Goal: Task Accomplishment & Management: Understand process/instructions

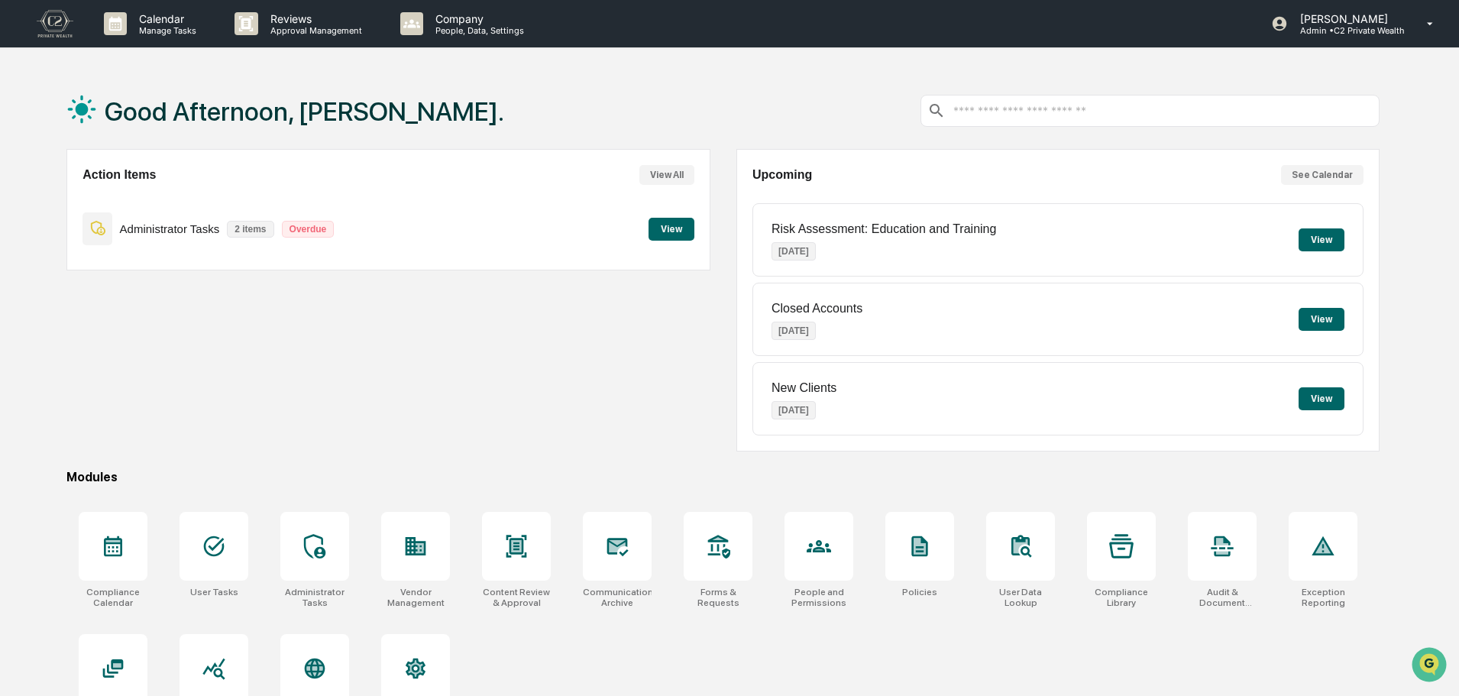
click at [655, 231] on button "View" at bounding box center [672, 229] width 46 height 23
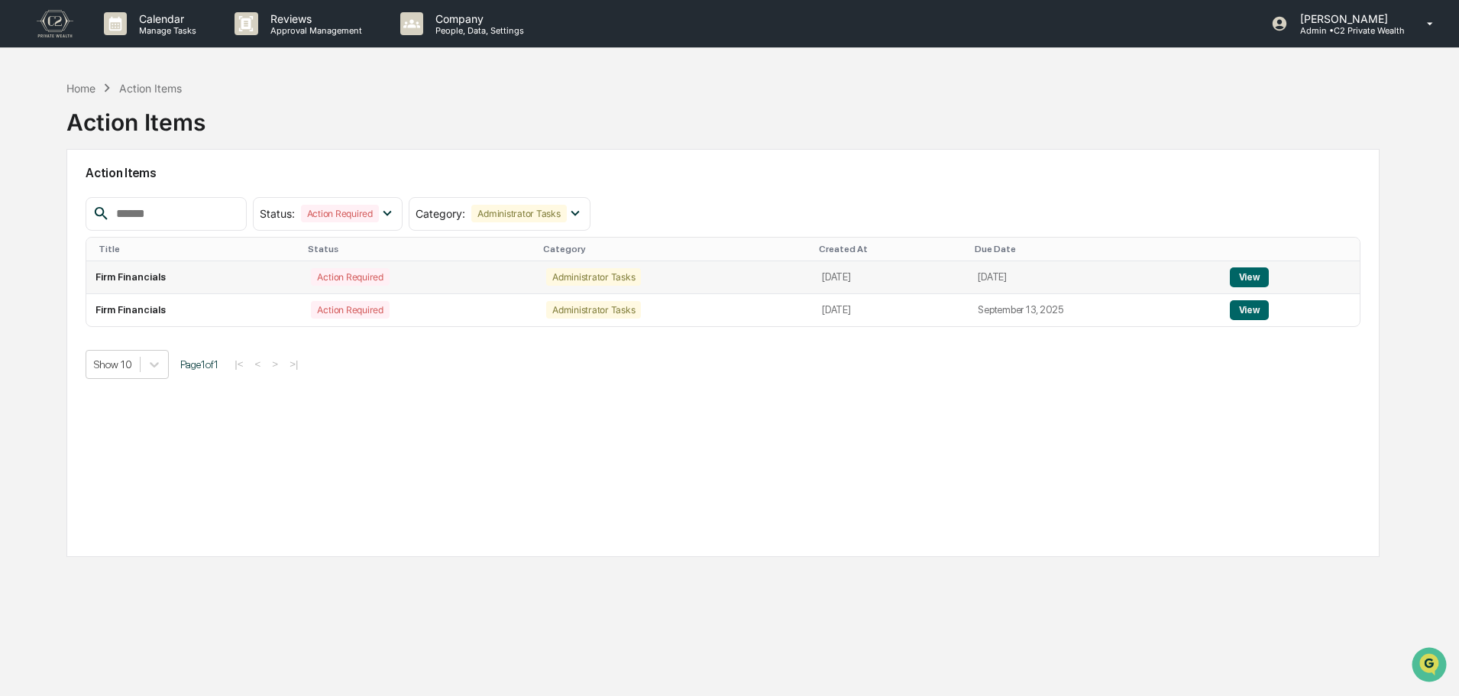
click at [1269, 269] on button "View" at bounding box center [1249, 277] width 39 height 20
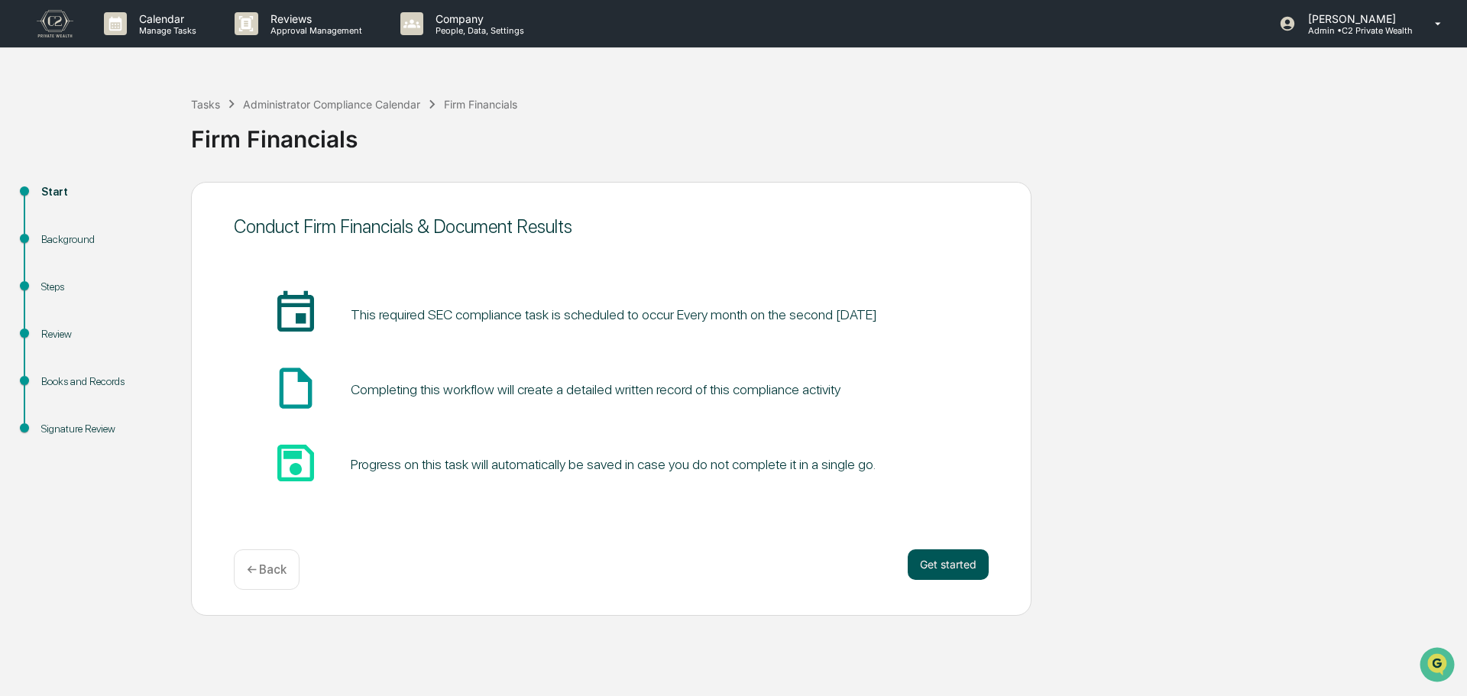
click at [975, 565] on button "Get started" at bounding box center [948, 564] width 81 height 31
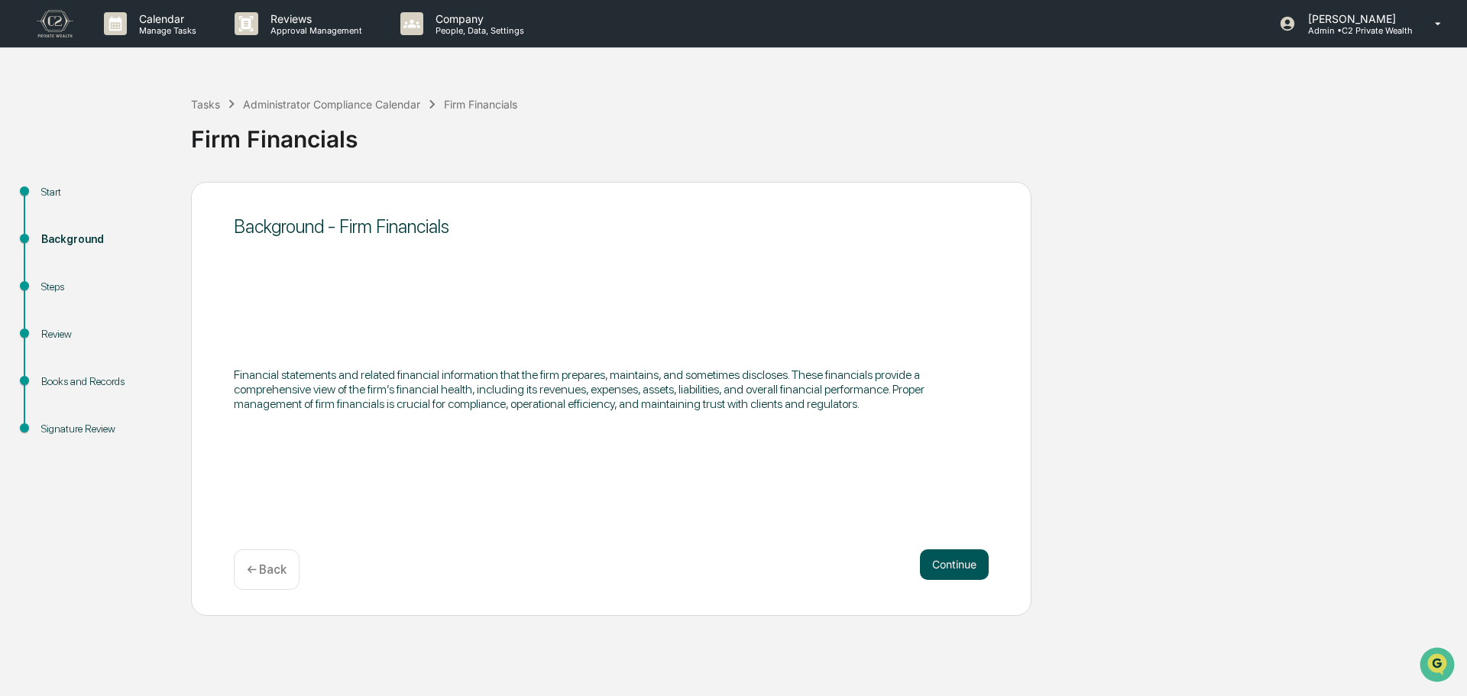
click at [952, 555] on button "Continue" at bounding box center [954, 564] width 69 height 31
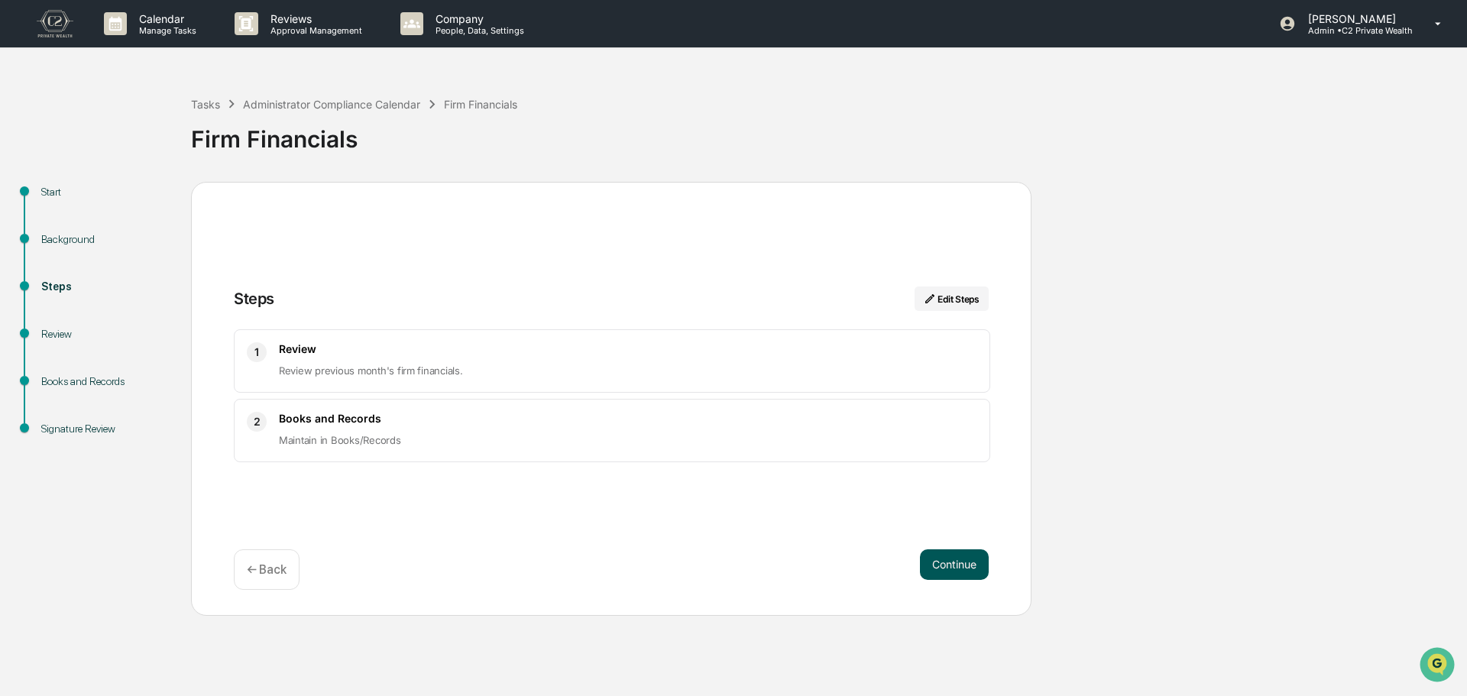
click at [927, 574] on button "Continue" at bounding box center [954, 564] width 69 height 31
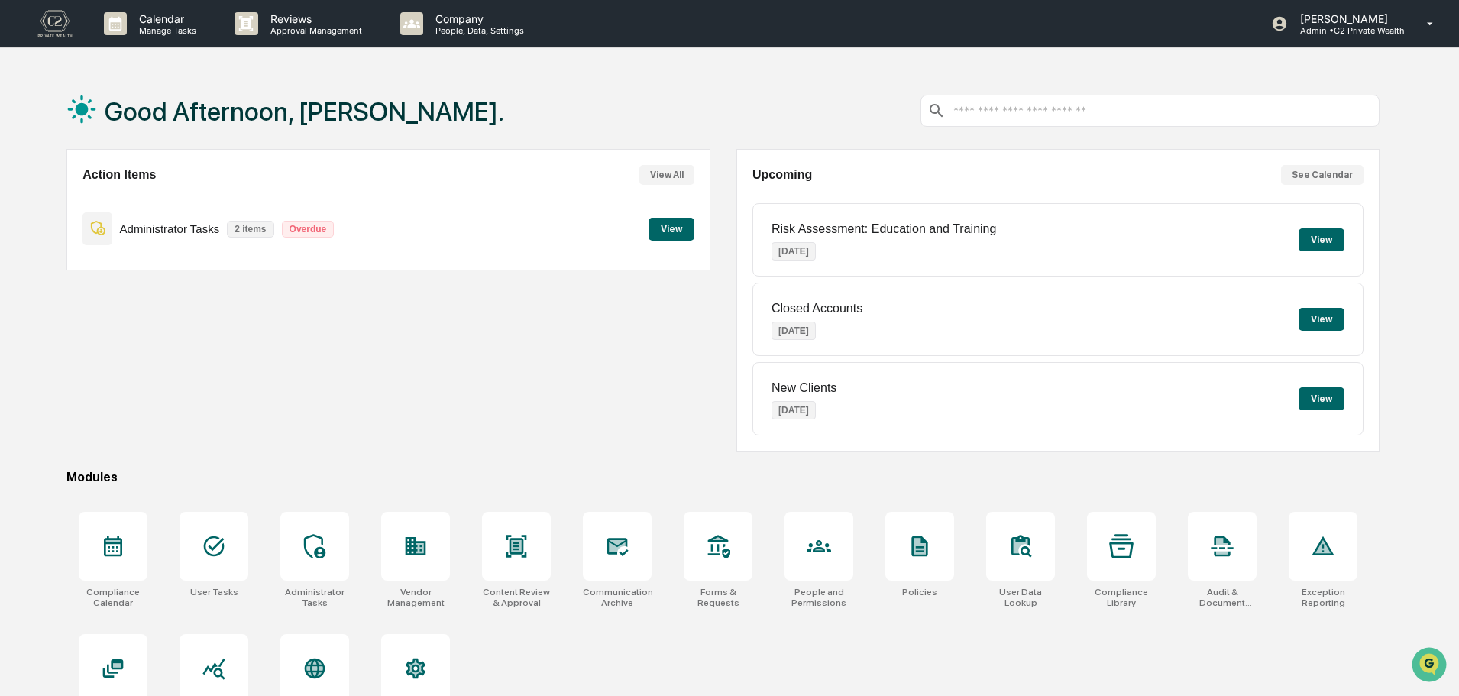
click at [798, 113] on div "Good Afternoon, [PERSON_NAME]." at bounding box center [722, 111] width 1313 height 76
click at [757, 125] on div "Good Afternoon, [PERSON_NAME]." at bounding box center [722, 111] width 1313 height 76
click at [641, 361] on div "Action Items View All Administrator Tasks 2 items Overdue View" at bounding box center [387, 300] width 643 height 303
click at [1319, 398] on button "View" at bounding box center [1322, 398] width 46 height 23
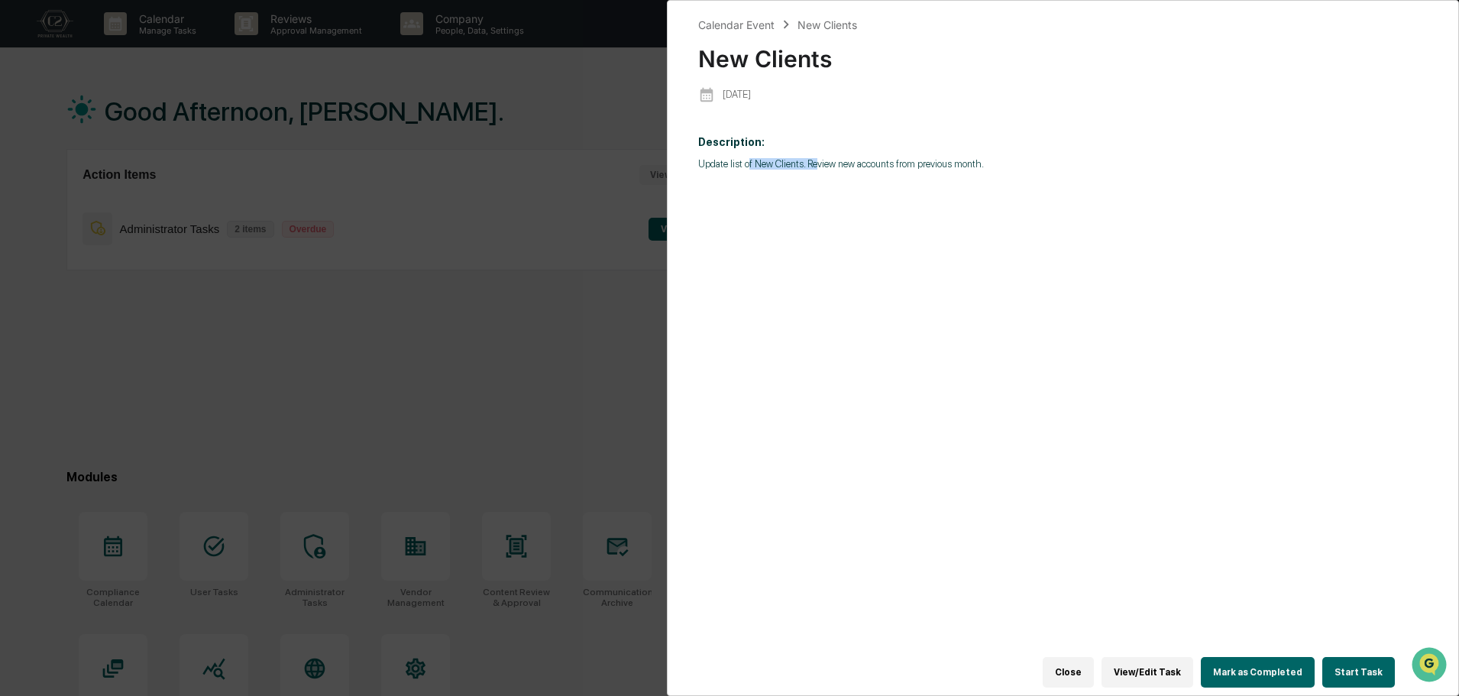
drag, startPoint x: 747, startPoint y: 162, endPoint x: 882, endPoint y: 160, distance: 134.5
click at [862, 161] on p "Update list of New Clients. Review new accounts from previous month." at bounding box center [1063, 163] width 730 height 11
click at [1003, 161] on p "Update list of New Clients. Review new accounts from previous month." at bounding box center [1063, 163] width 730 height 11
click at [575, 498] on div "Calendar Event New Clients New Clients [DATE] Description: Update list of New C…" at bounding box center [729, 348] width 1459 height 696
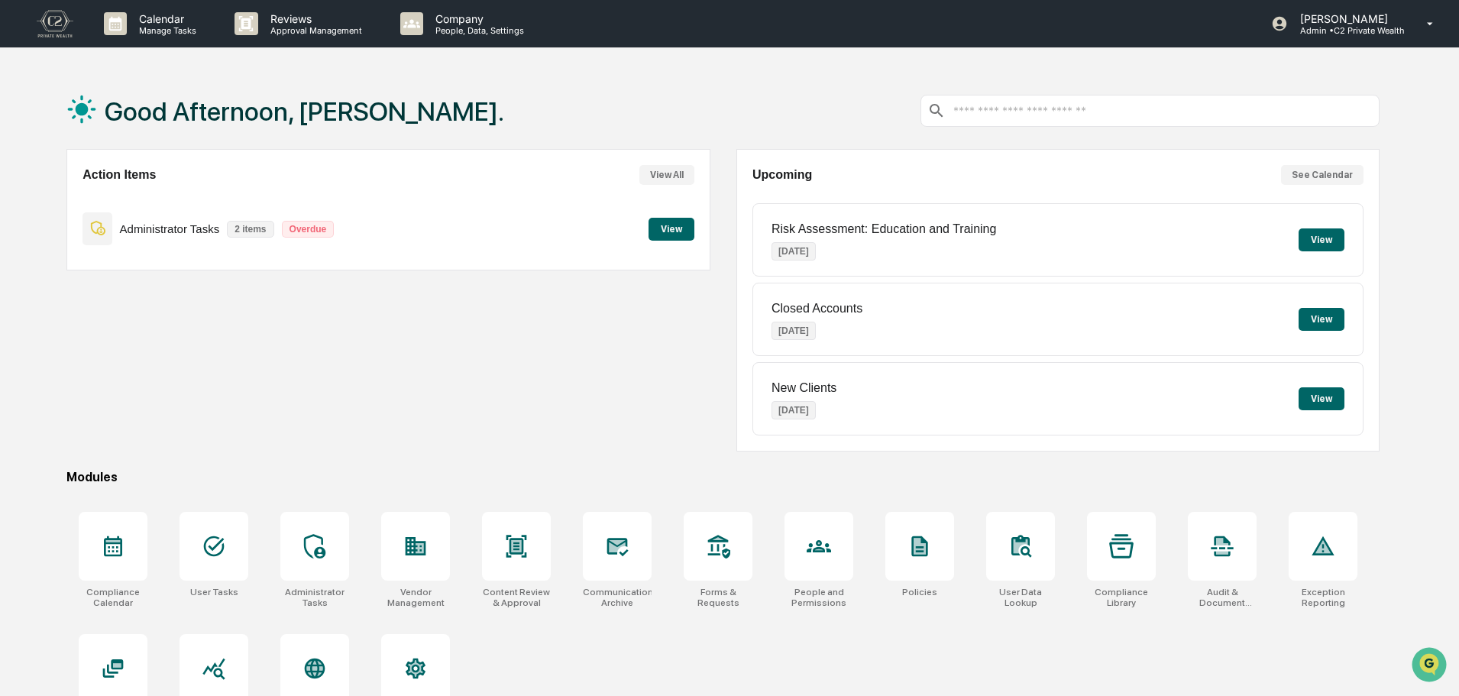
click at [1322, 317] on button "View" at bounding box center [1322, 319] width 46 height 23
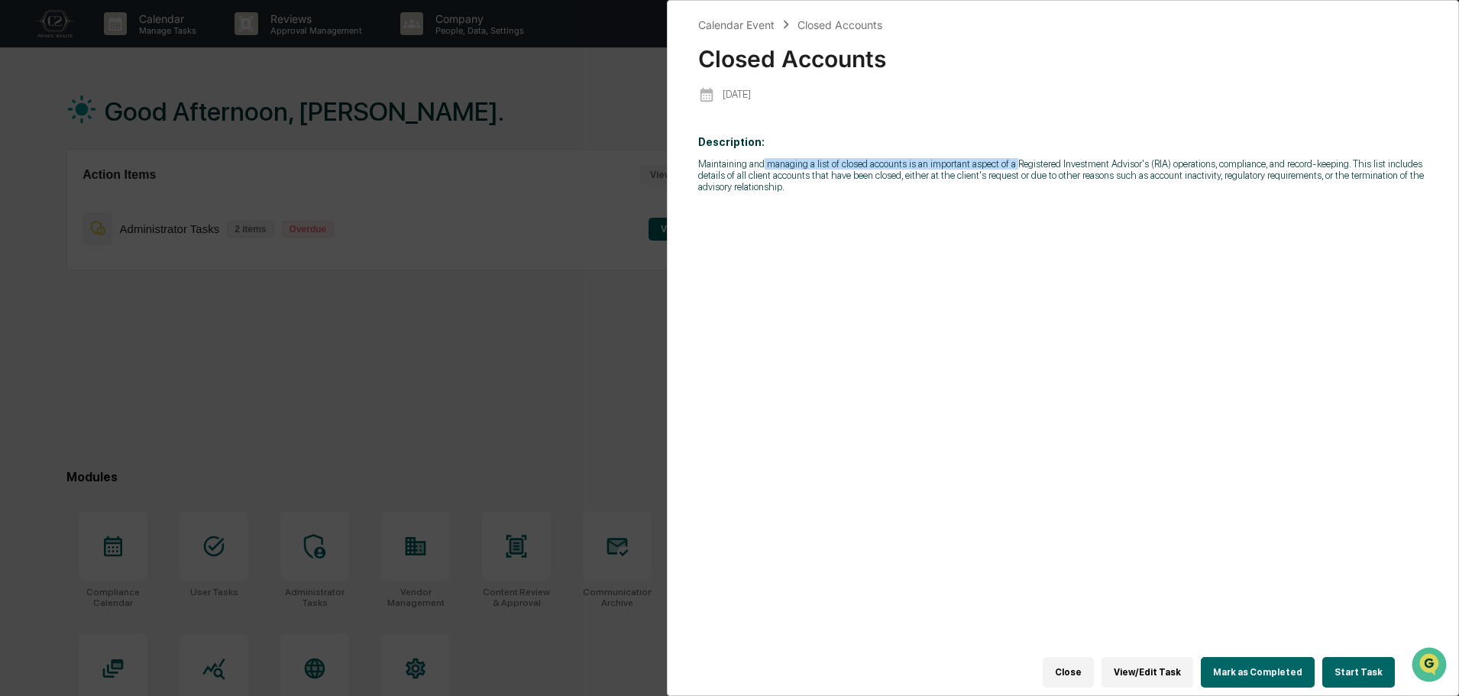
drag, startPoint x: 788, startPoint y: 163, endPoint x: 1071, endPoint y: 149, distance: 283.0
click at [1068, 149] on p "Description: Maintaining and managing a list of closed accounts is an important…" at bounding box center [1063, 164] width 730 height 57
click at [1073, 149] on p "Description: Maintaining and managing a list of closed accounts is an important…" at bounding box center [1063, 164] width 730 height 57
click at [1071, 168] on p "Maintaining and managing a list of closed accounts is an important aspect of a …" at bounding box center [1063, 175] width 730 height 34
drag, startPoint x: 945, startPoint y: 170, endPoint x: 1055, endPoint y: 168, distance: 110.0
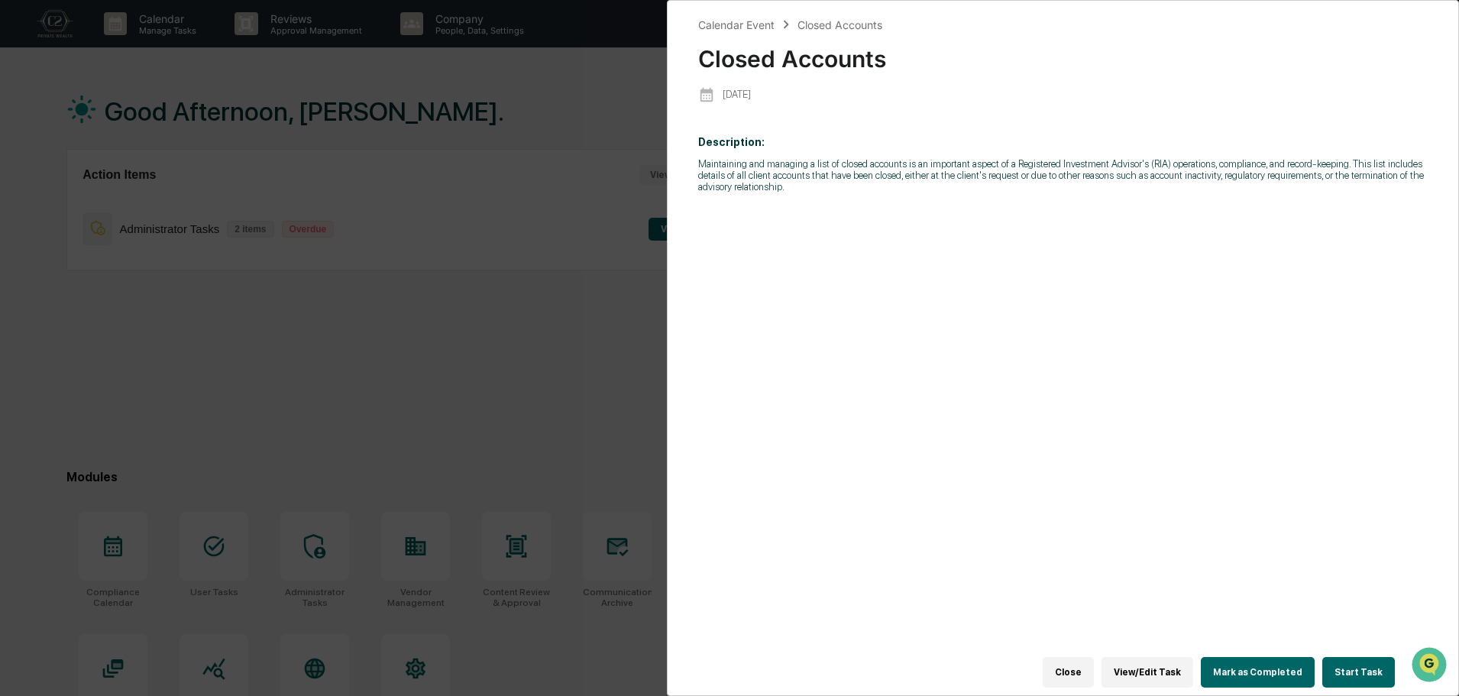
click at [978, 166] on p "Maintaining and managing a list of closed accounts is an important aspect of a …" at bounding box center [1063, 175] width 730 height 34
click at [1079, 168] on p "Maintaining and managing a list of closed accounts is an important aspect of a …" at bounding box center [1063, 175] width 730 height 34
click at [1055, 196] on div "Description: Maintaining and managing a list of closed accounts is an important…" at bounding box center [1063, 398] width 730 height 547
click at [630, 421] on div "Calendar Event Closed Accounts Closed Accounts [DATE] Description: Maintaining …" at bounding box center [729, 348] width 1459 height 696
